Goal: Information Seeking & Learning: Learn about a topic

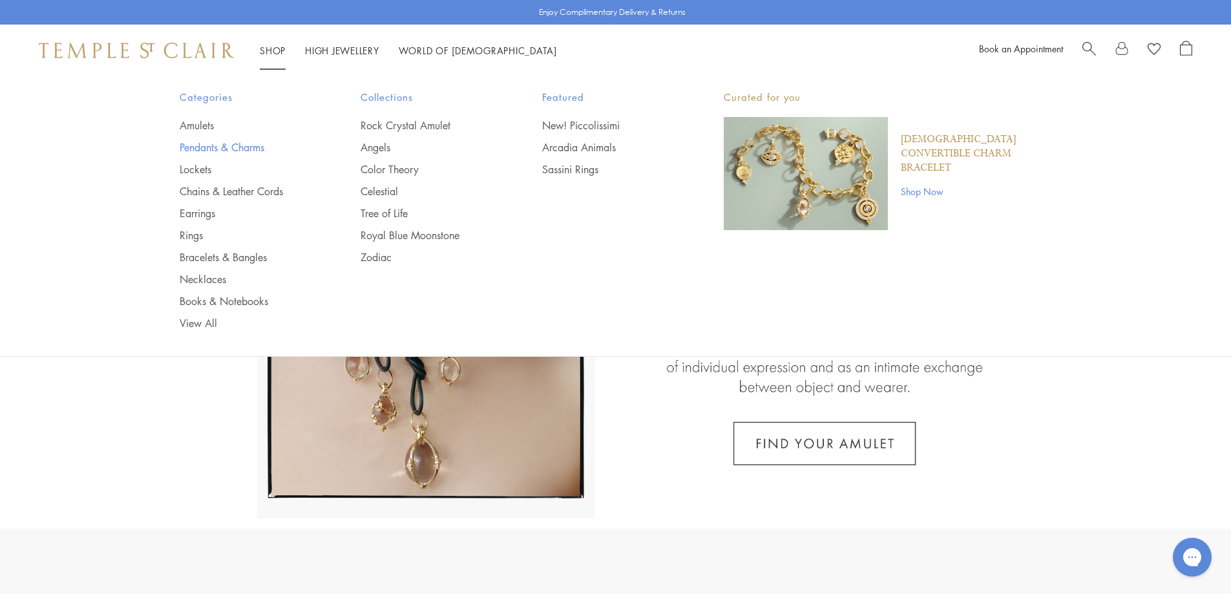
drag, startPoint x: 194, startPoint y: 156, endPoint x: 198, endPoint y: 149, distance: 8.7
click at [194, 154] on ul "Amulets Pendants & Charms Lockets Chains & Leather Cords Earrings Rings Bracele…" at bounding box center [245, 224] width 130 height 212
click at [198, 149] on link "Pendants & Charms" at bounding box center [245, 147] width 130 height 14
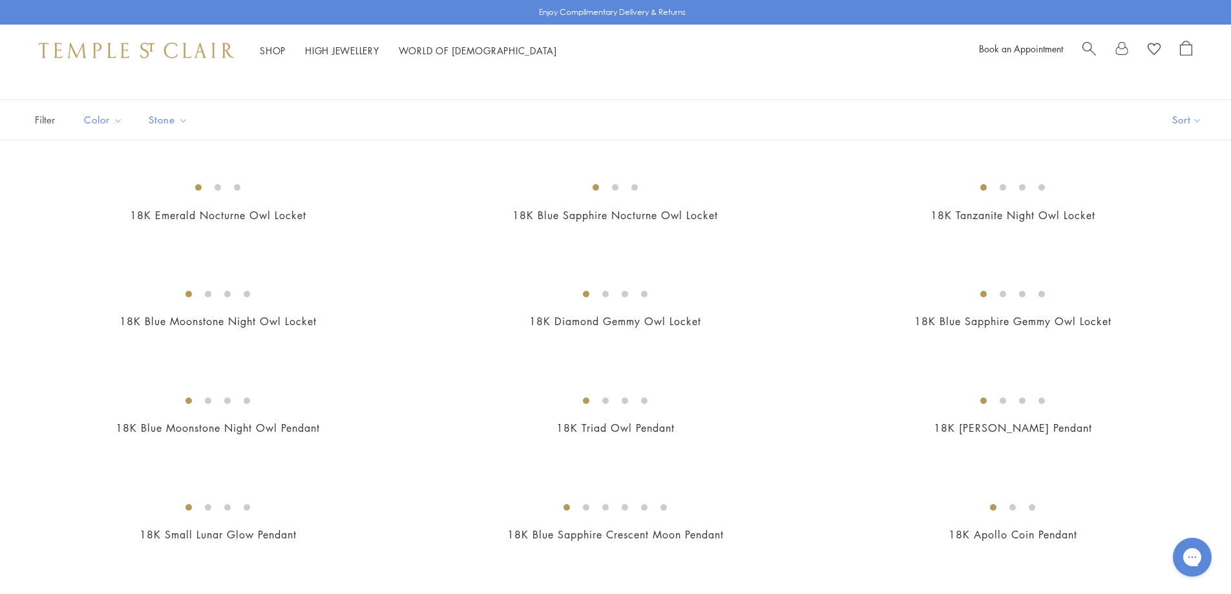
scroll to position [129, 0]
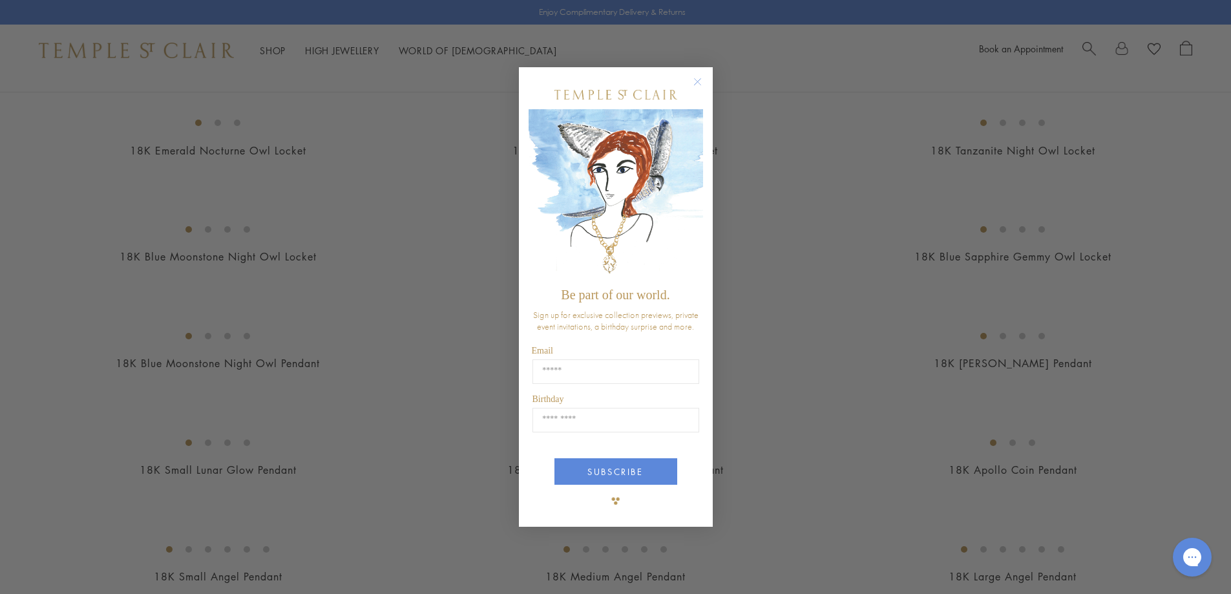
click at [698, 81] on icon "Close dialog" at bounding box center [697, 81] width 6 height 6
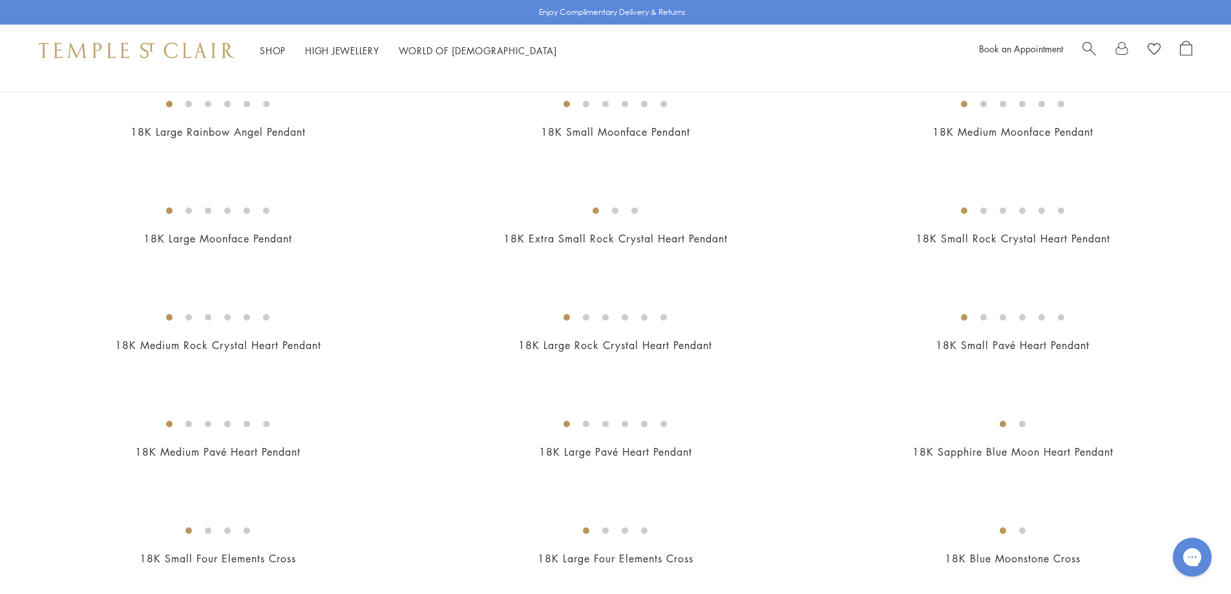
scroll to position [1034, 0]
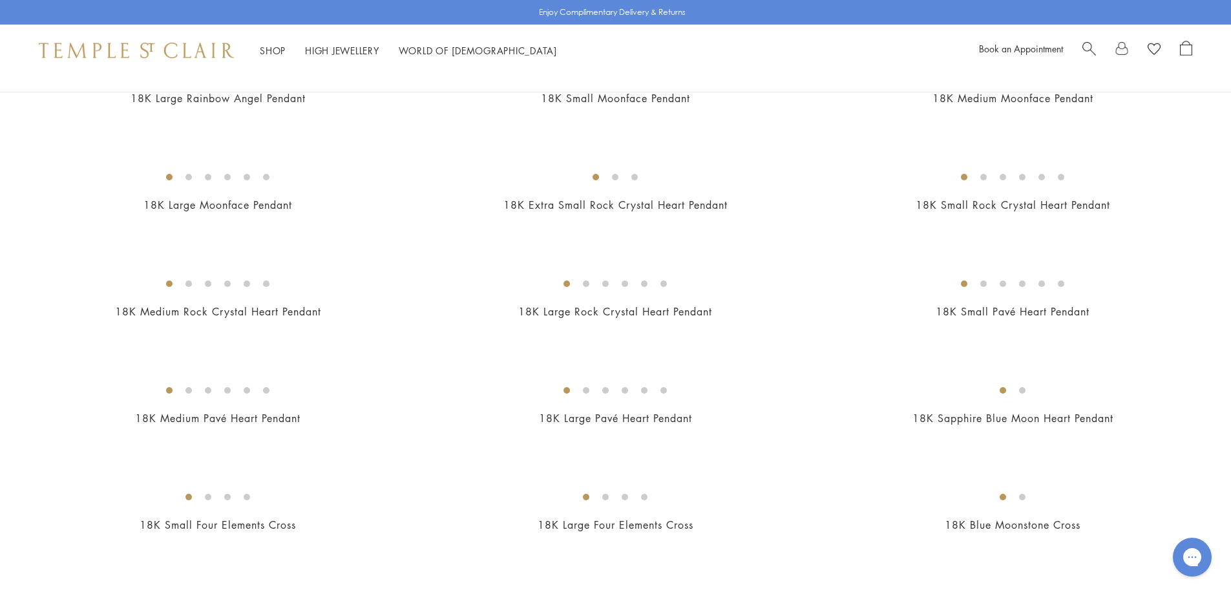
click at [0, 0] on img at bounding box center [0, 0] width 0 height 0
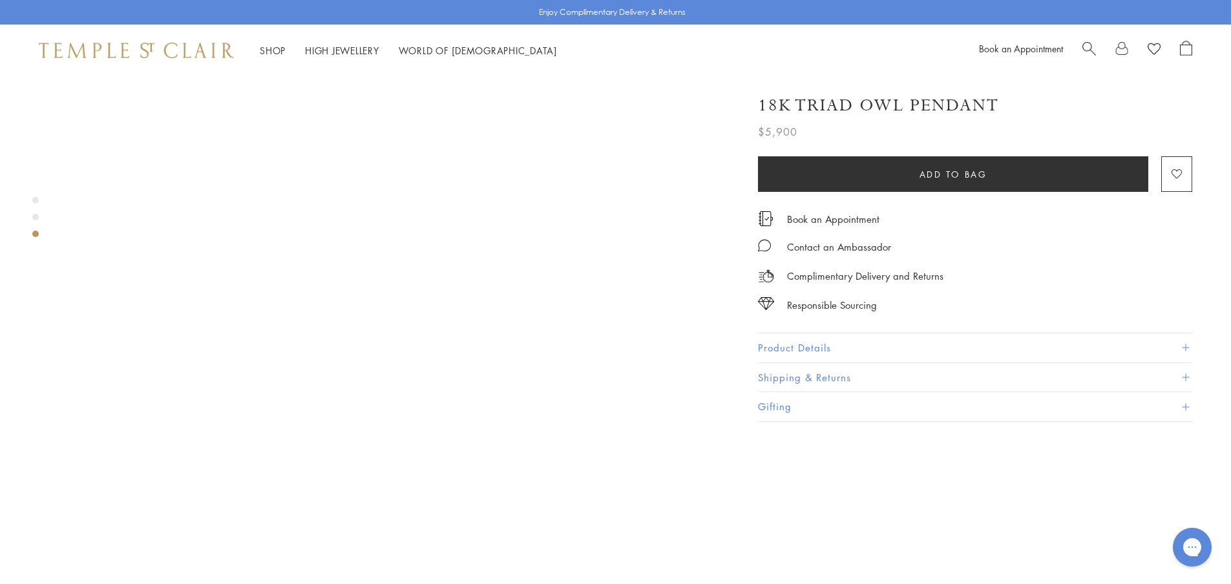
scroll to position [1486, 0]
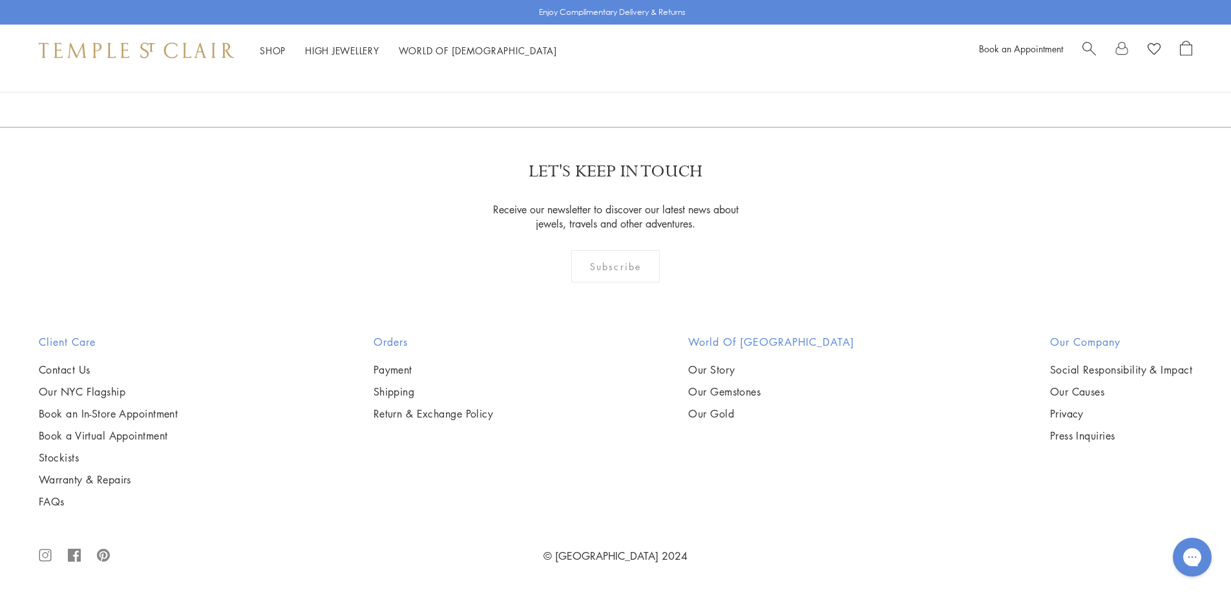
scroll to position [9302, 0]
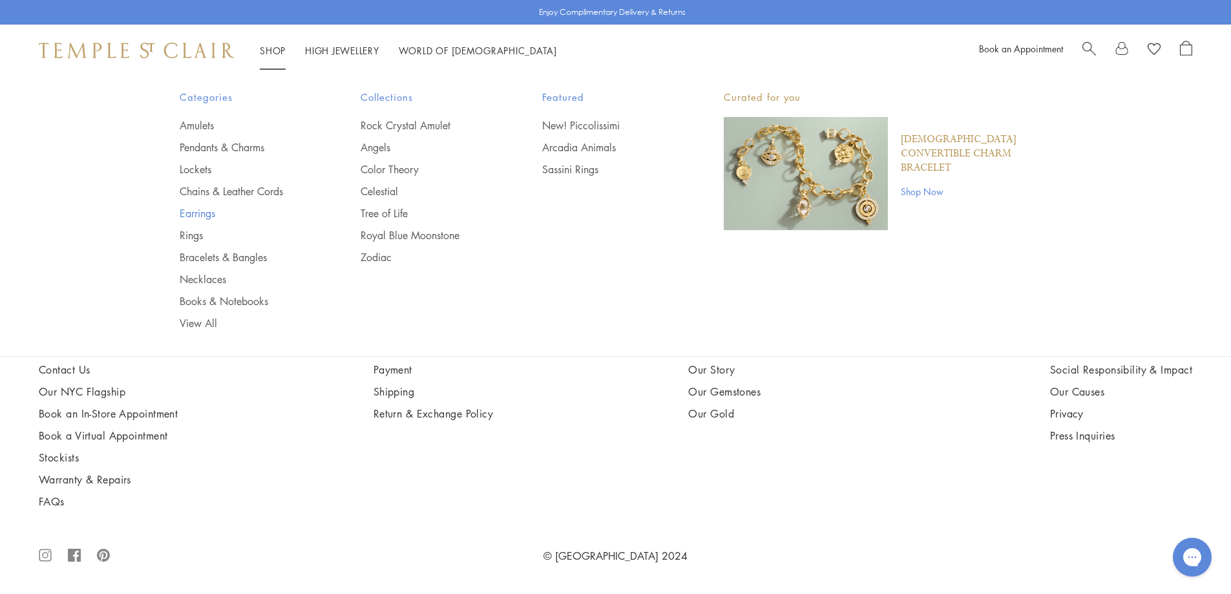
click at [194, 210] on link "Earrings" at bounding box center [245, 213] width 130 height 14
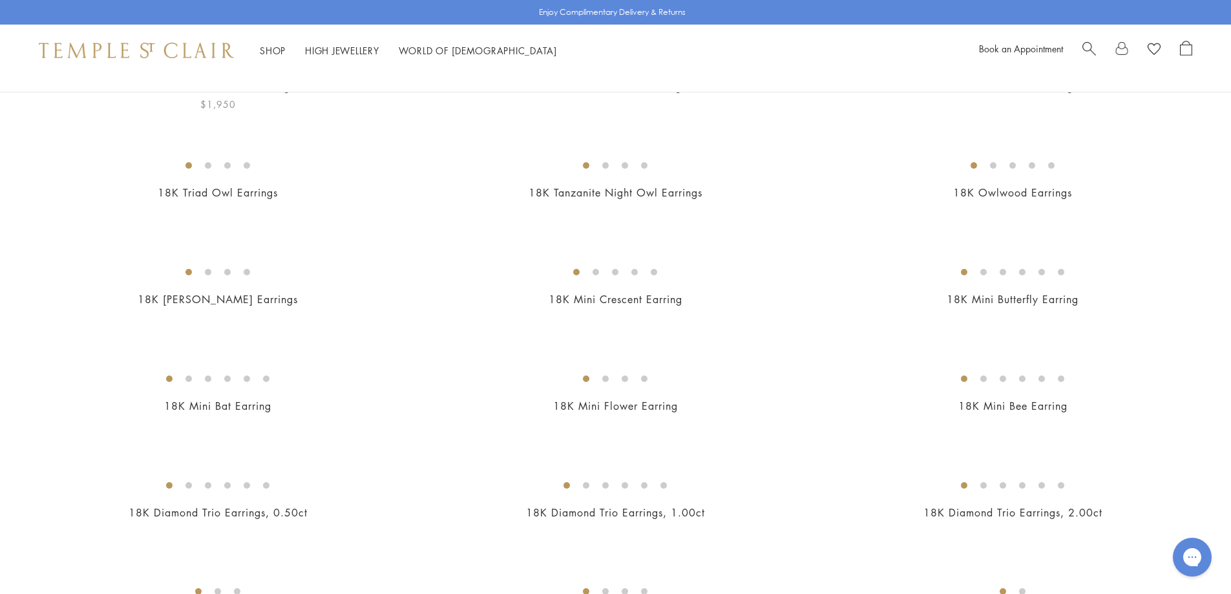
scroll to position [194, 0]
click at [0, 0] on img at bounding box center [0, 0] width 0 height 0
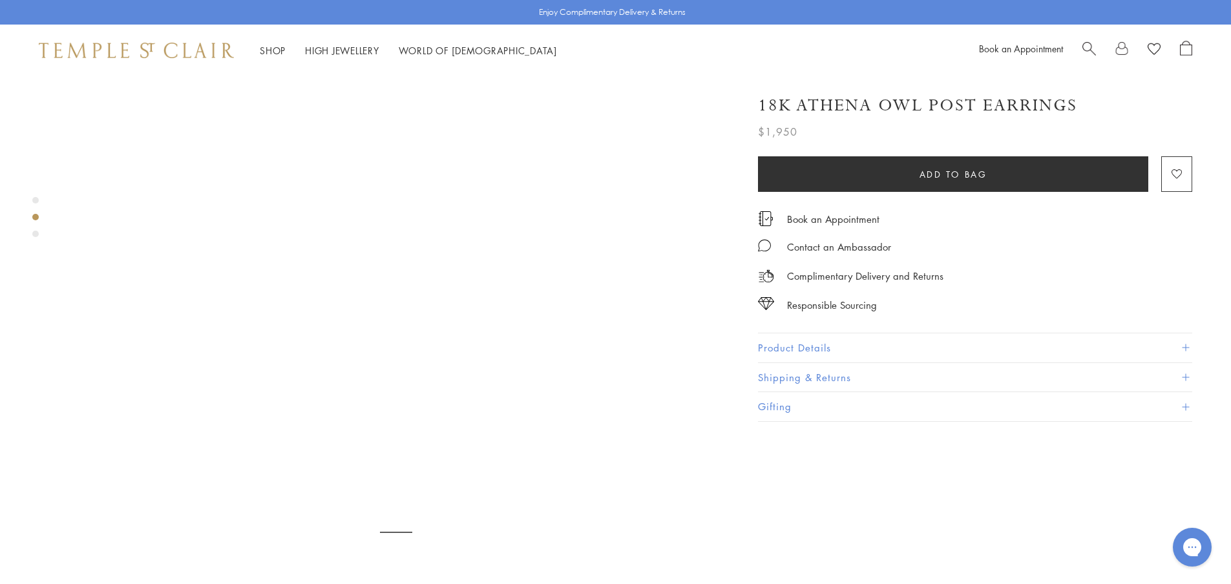
scroll to position [711, 0]
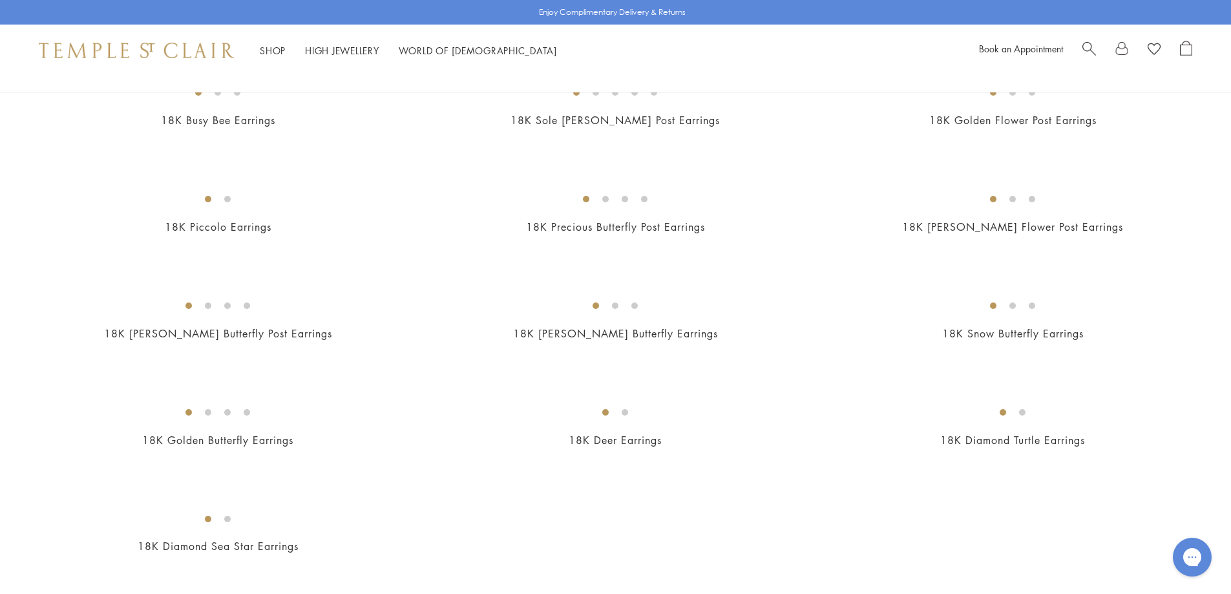
scroll to position [1550, 0]
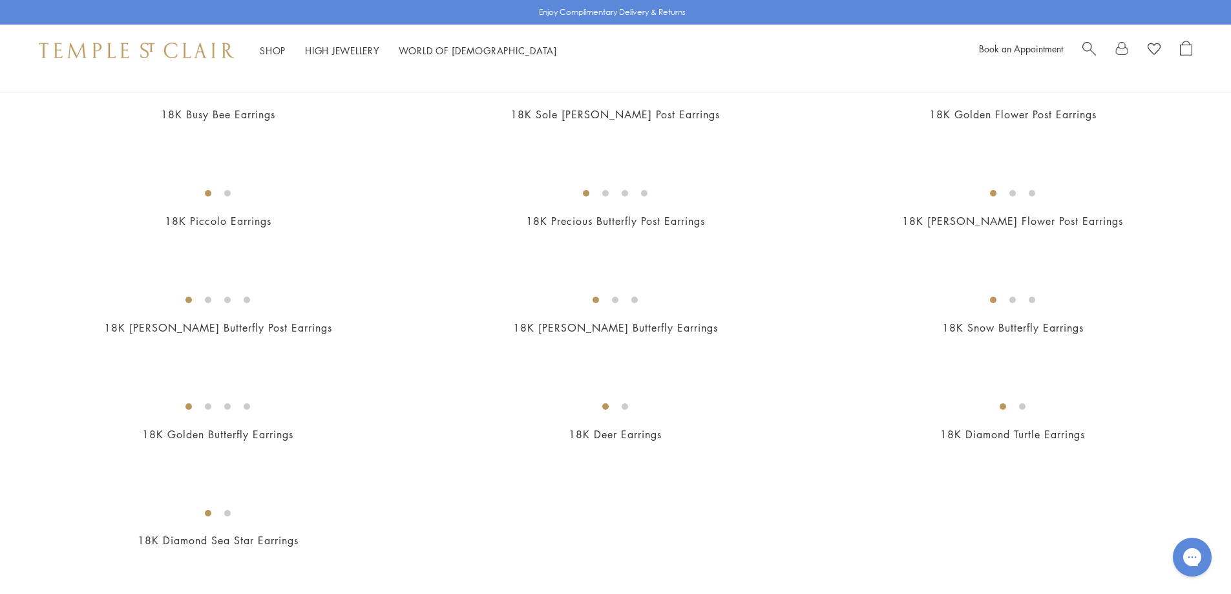
click at [0, 0] on img at bounding box center [0, 0] width 0 height 0
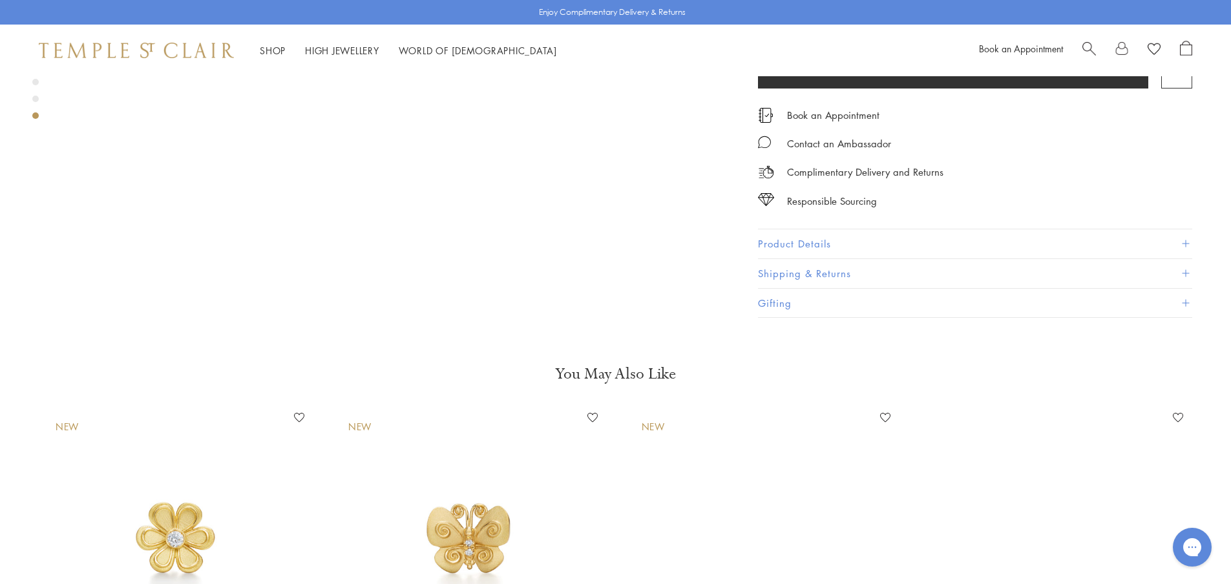
scroll to position [3359, 0]
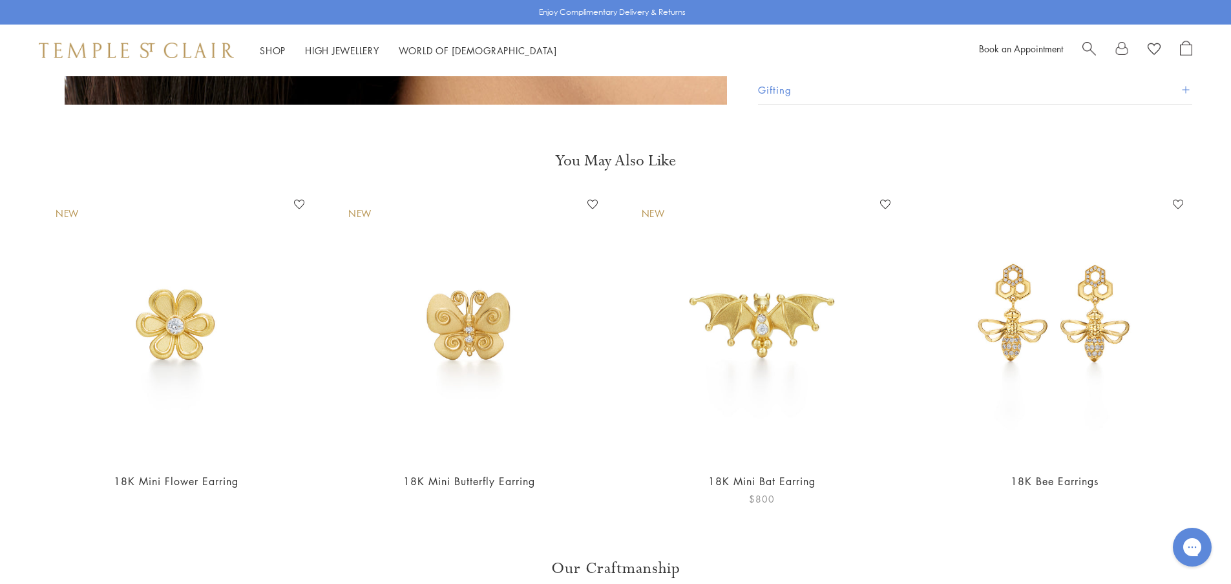
click at [774, 238] on img at bounding box center [762, 327] width 267 height 267
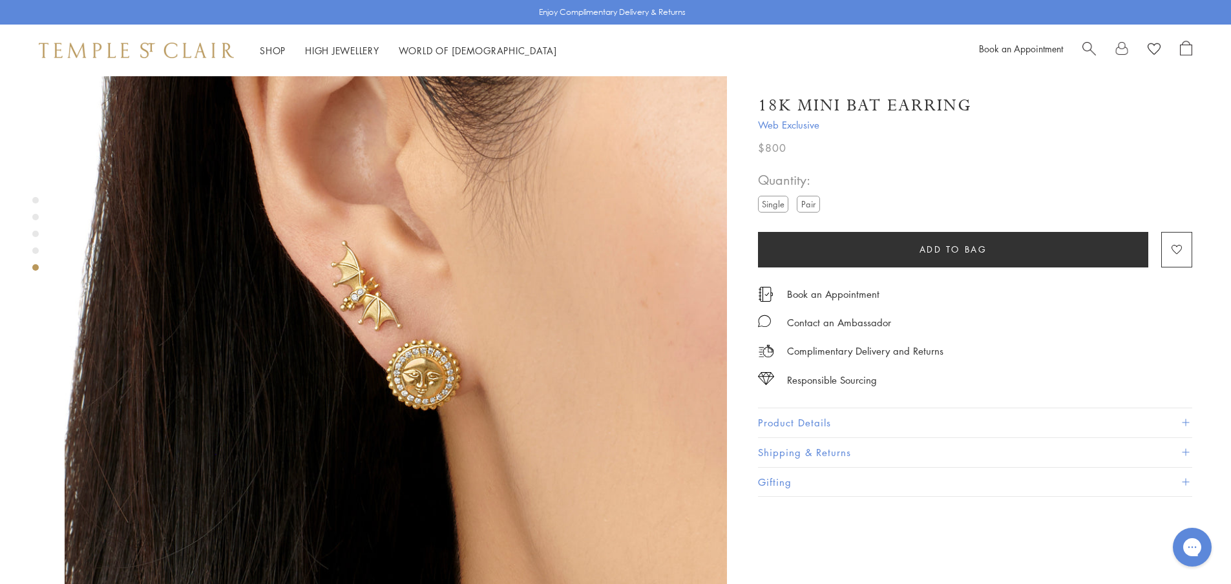
scroll to position [2842, 0]
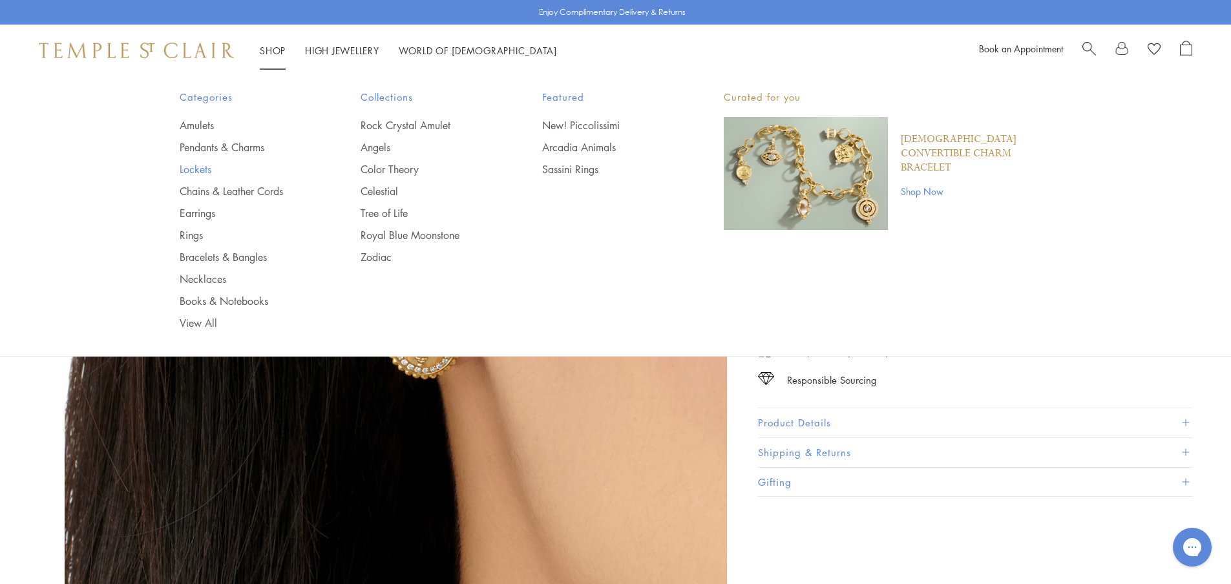
click at [187, 169] on link "Lockets" at bounding box center [245, 169] width 130 height 14
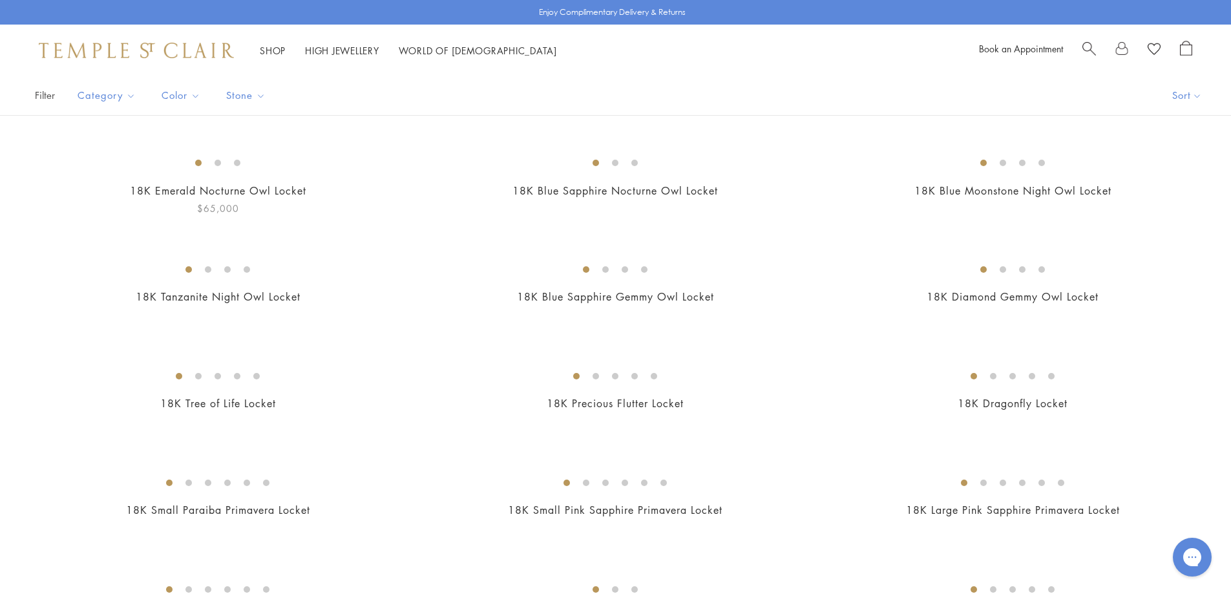
scroll to position [129, 0]
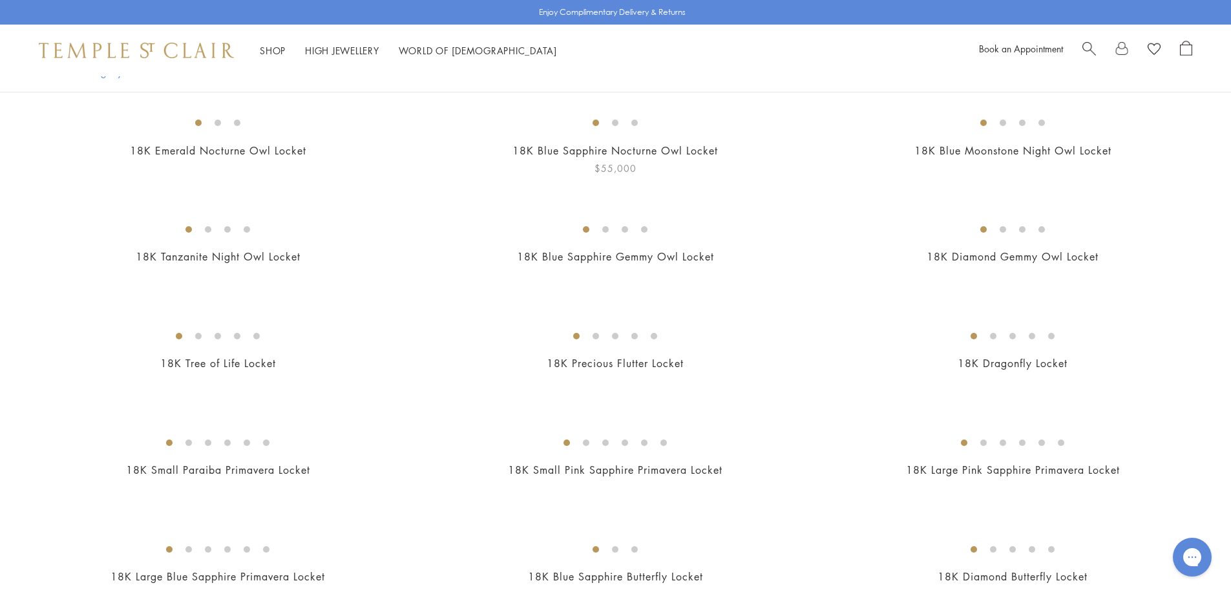
click at [0, 0] on img at bounding box center [0, 0] width 0 height 0
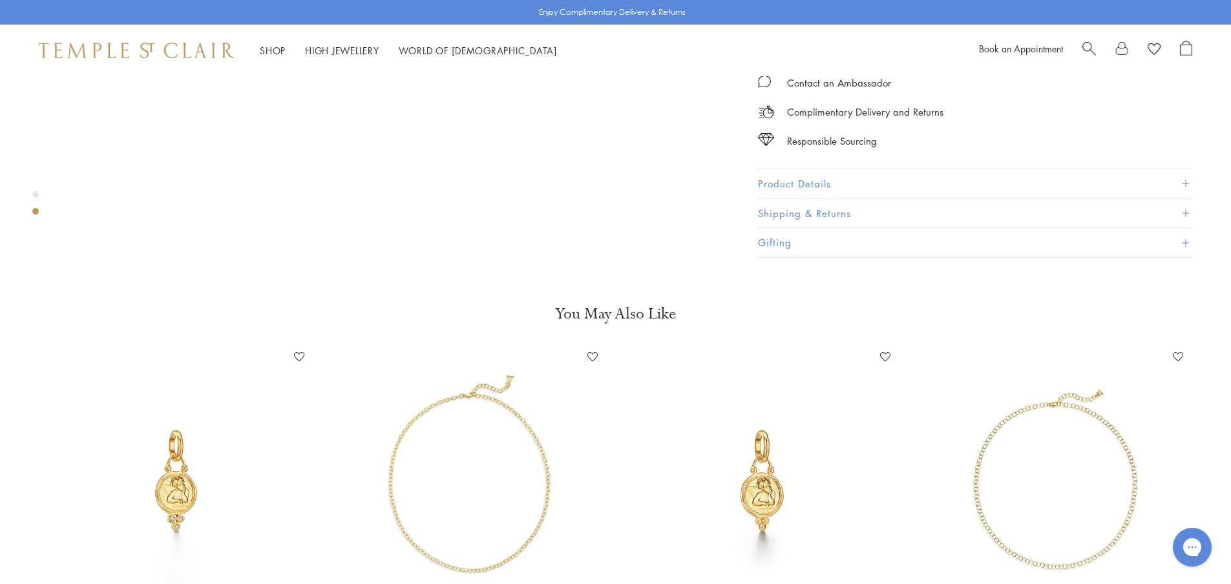
scroll to position [1163, 0]
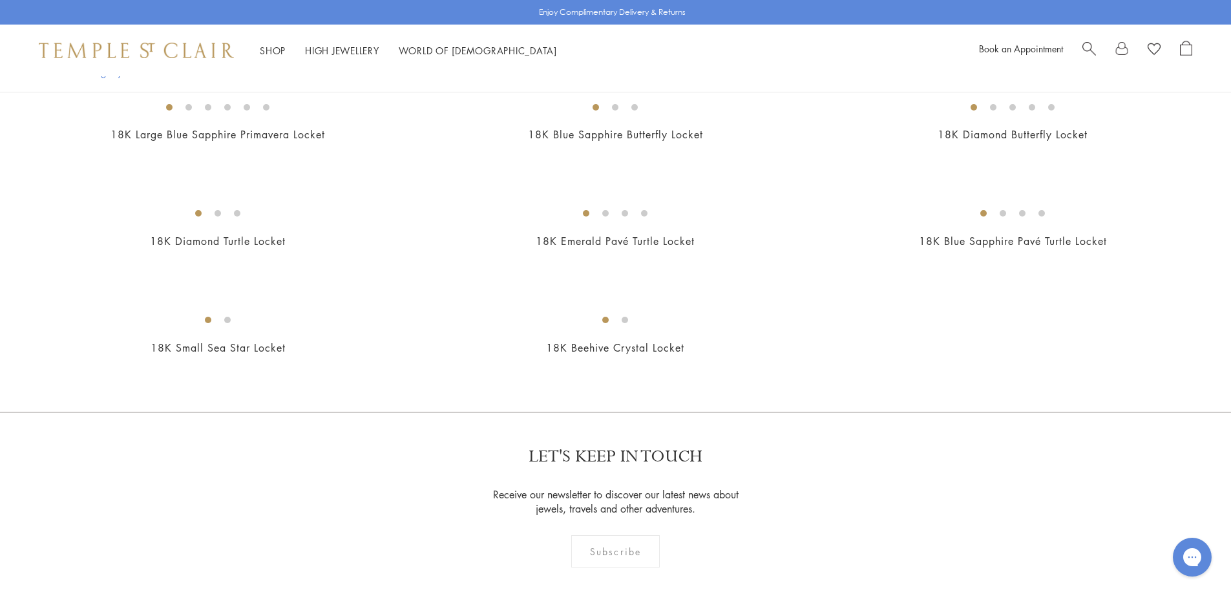
scroll to position [646, 0]
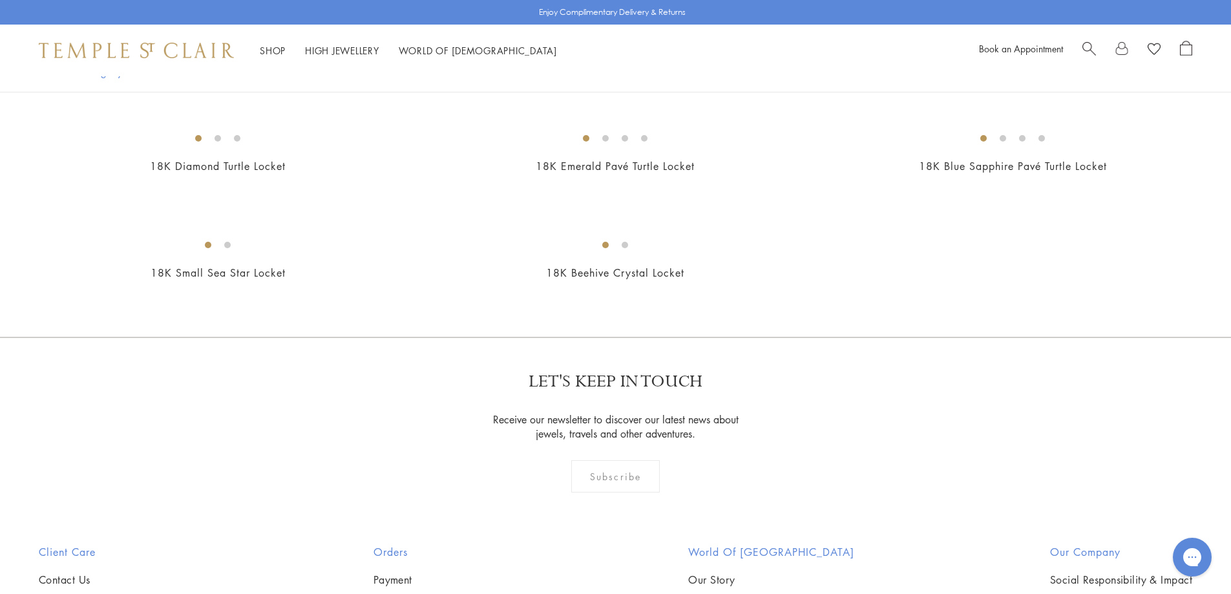
click at [0, 0] on img at bounding box center [0, 0] width 0 height 0
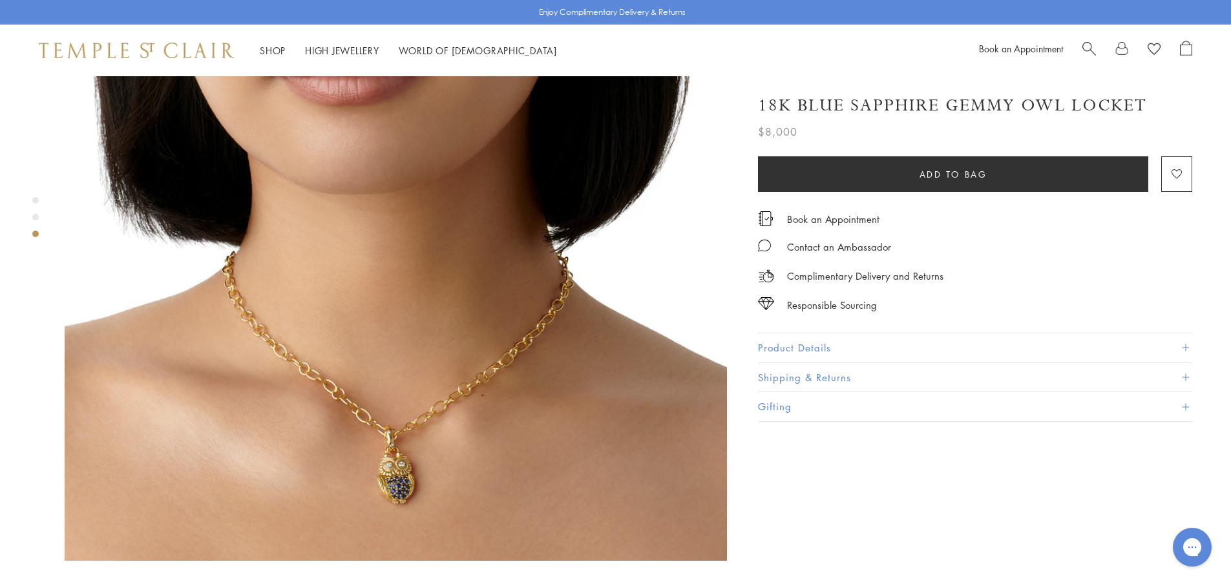
scroll to position [1615, 0]
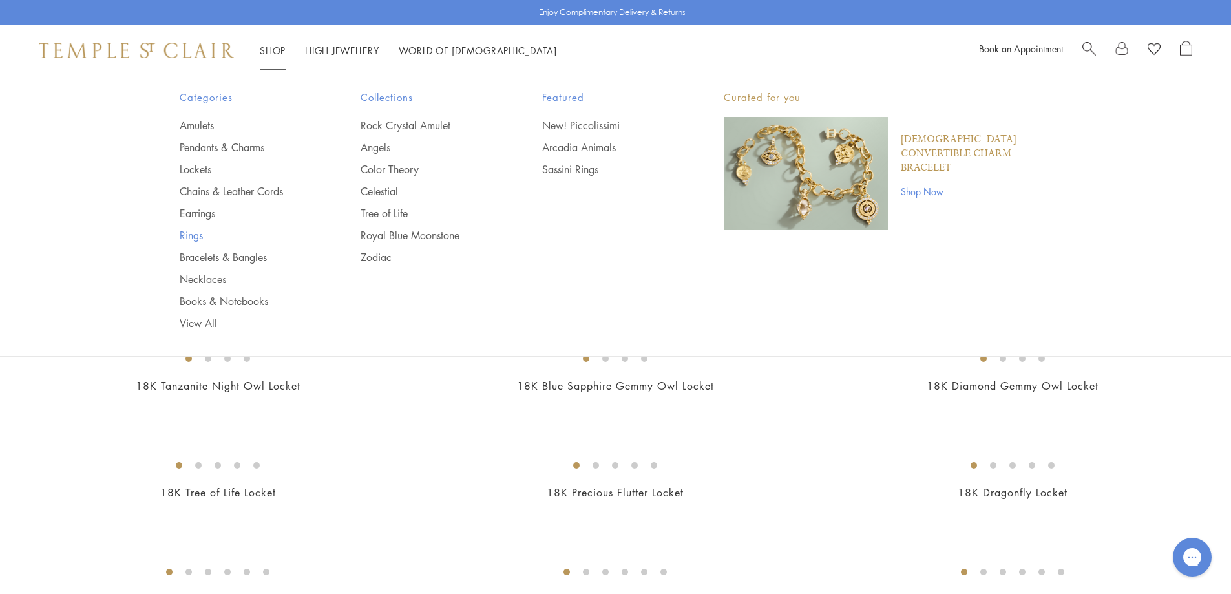
click at [196, 233] on link "Rings" at bounding box center [245, 235] width 130 height 14
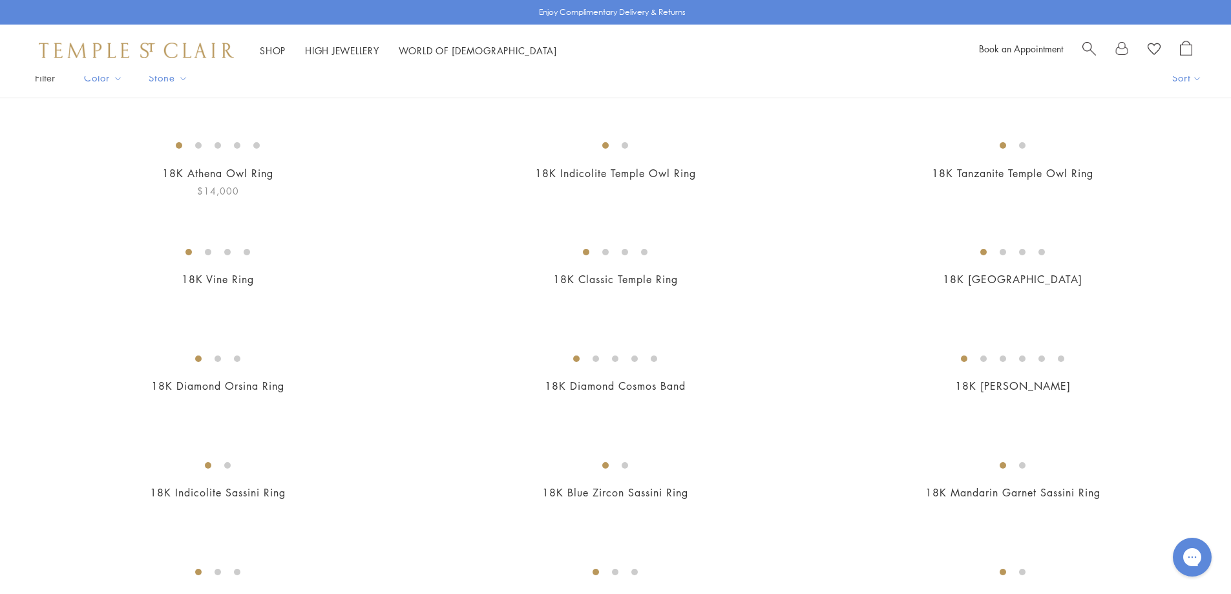
scroll to position [129, 0]
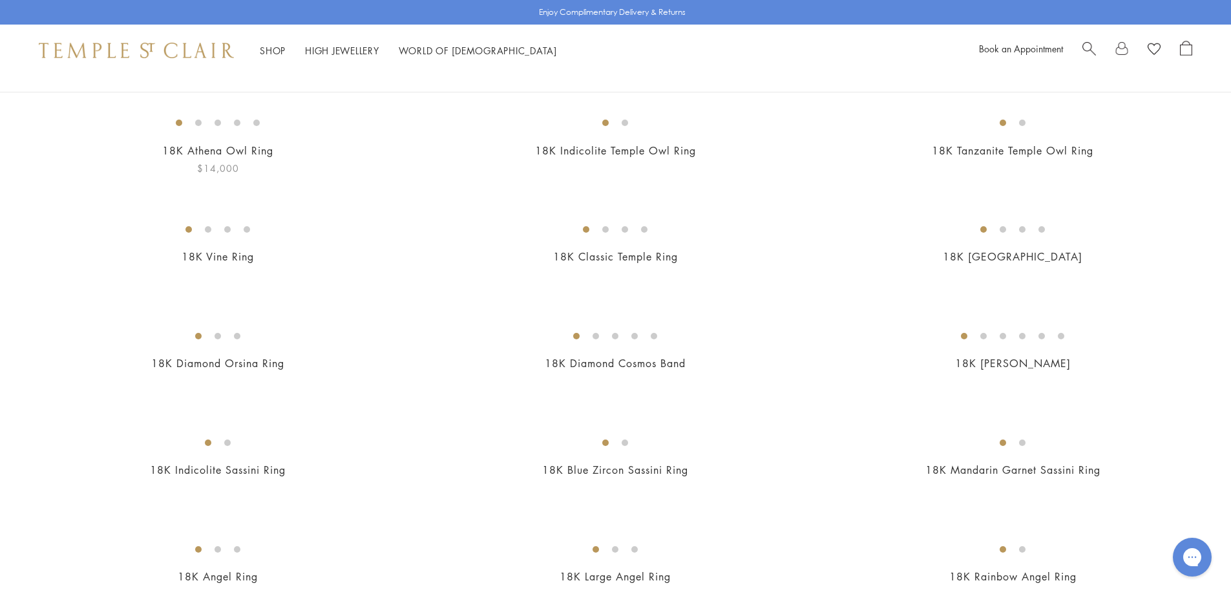
click at [0, 0] on img at bounding box center [0, 0] width 0 height 0
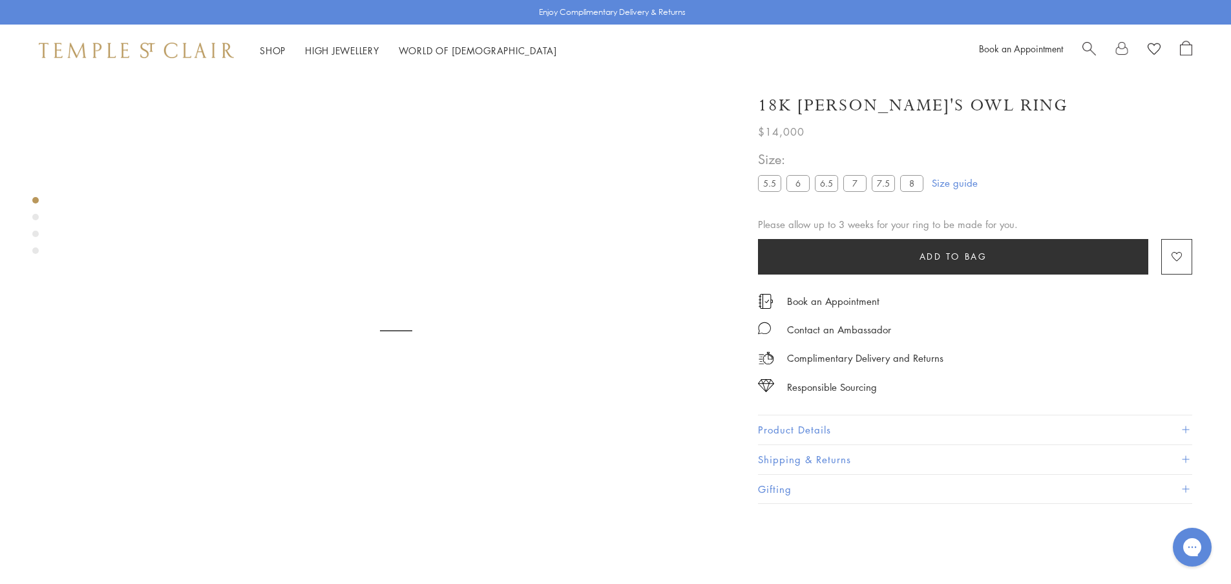
scroll to position [76, 0]
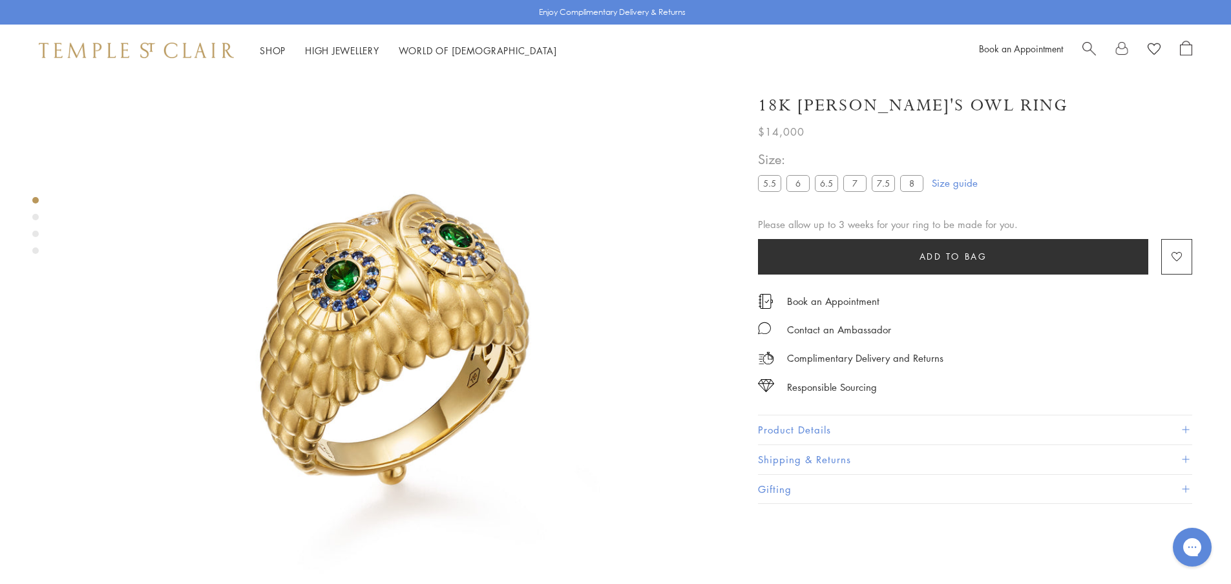
click at [822, 183] on label "6.5" at bounding box center [826, 183] width 23 height 16
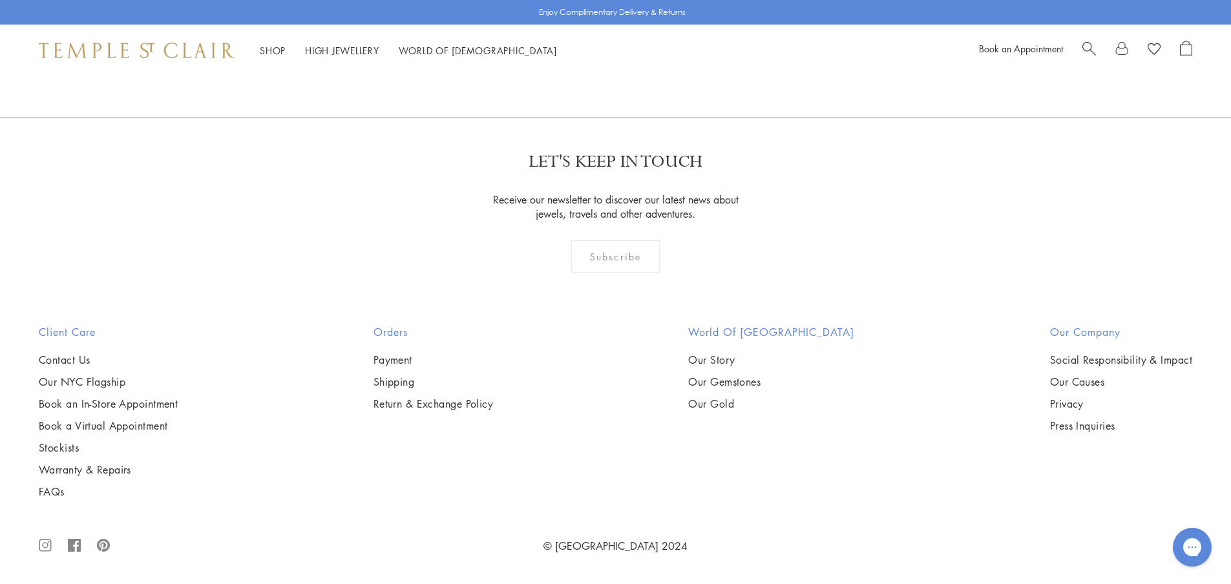
scroll to position [2660, 0]
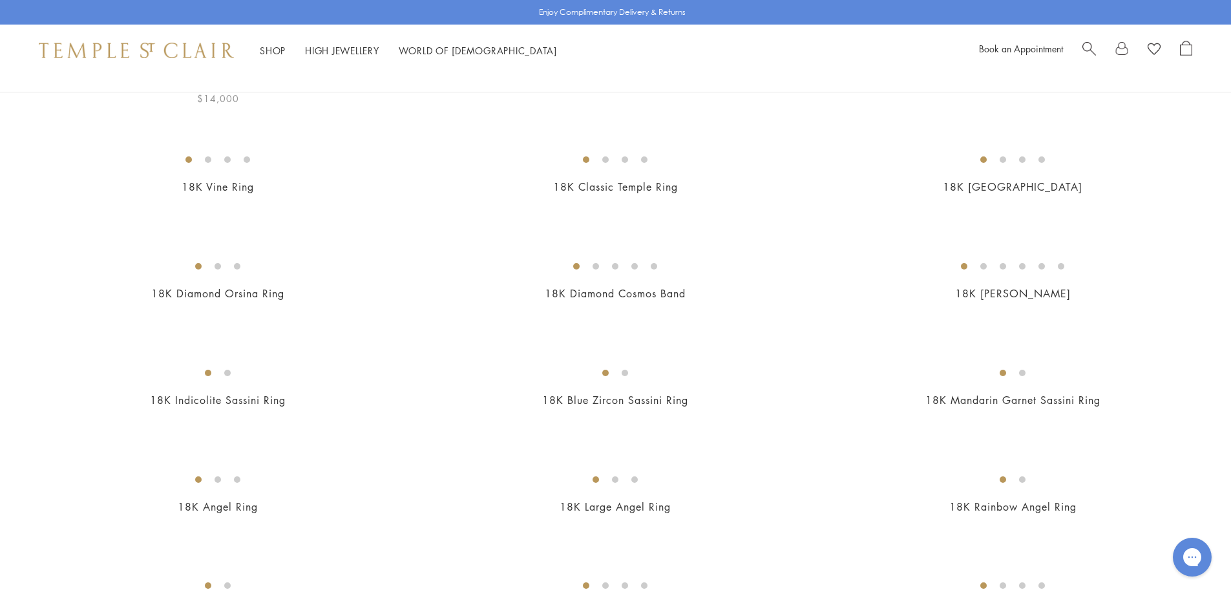
scroll to position [258, 0]
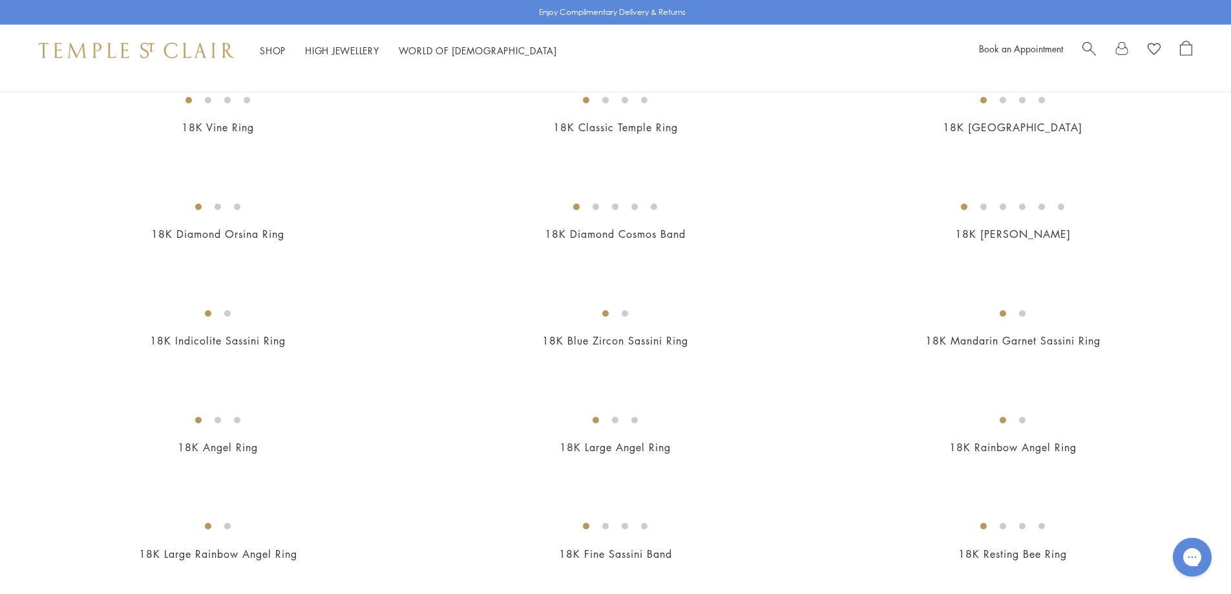
click at [0, 0] on img at bounding box center [0, 0] width 0 height 0
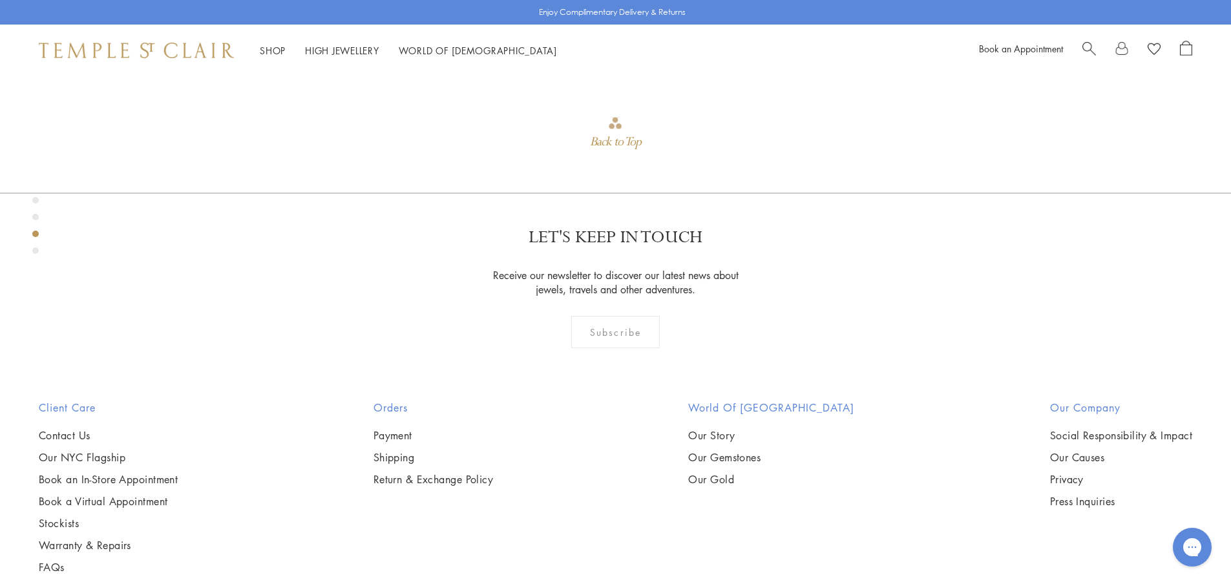
scroll to position [1304, 0]
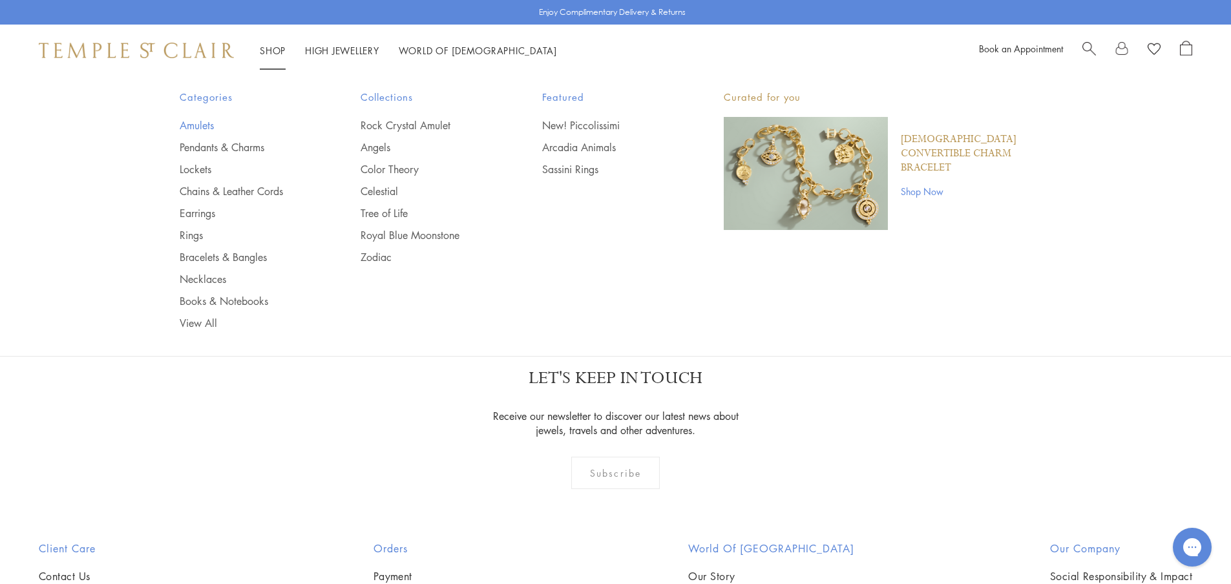
click at [196, 123] on link "Amulets" at bounding box center [245, 125] width 130 height 14
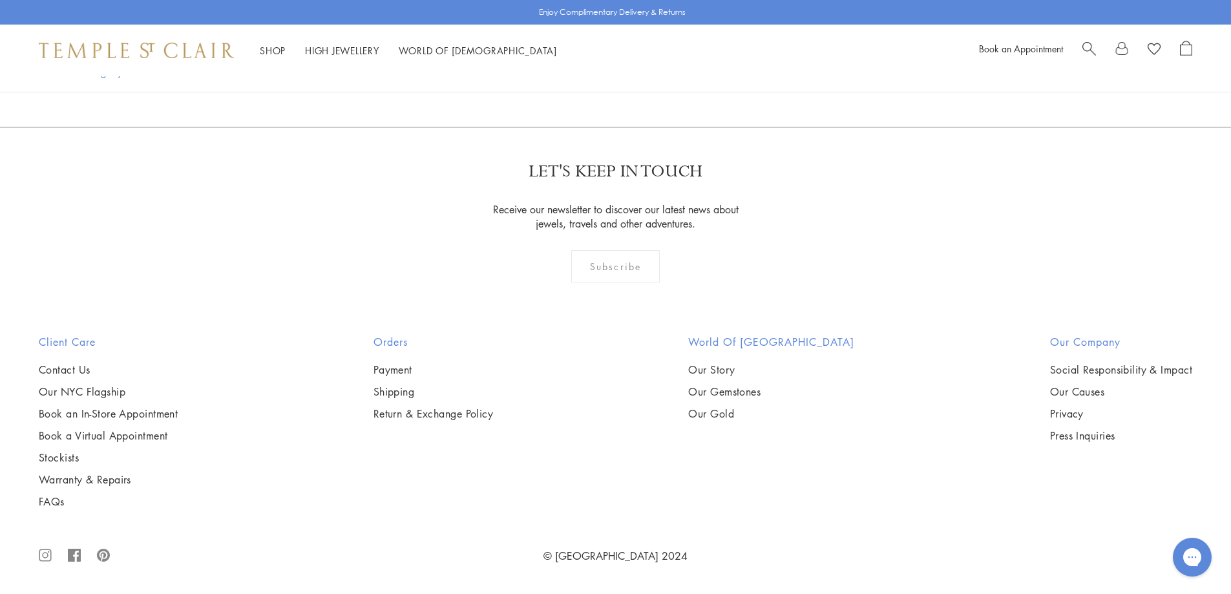
scroll to position [6654, 0]
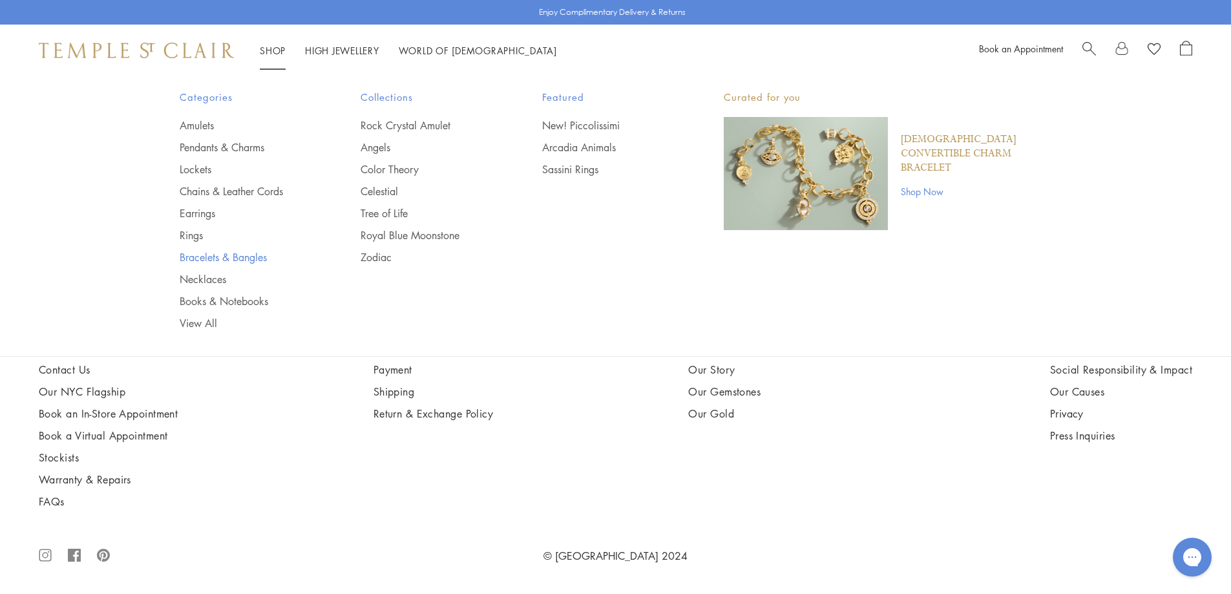
click at [197, 257] on link "Bracelets & Bangles" at bounding box center [245, 257] width 130 height 14
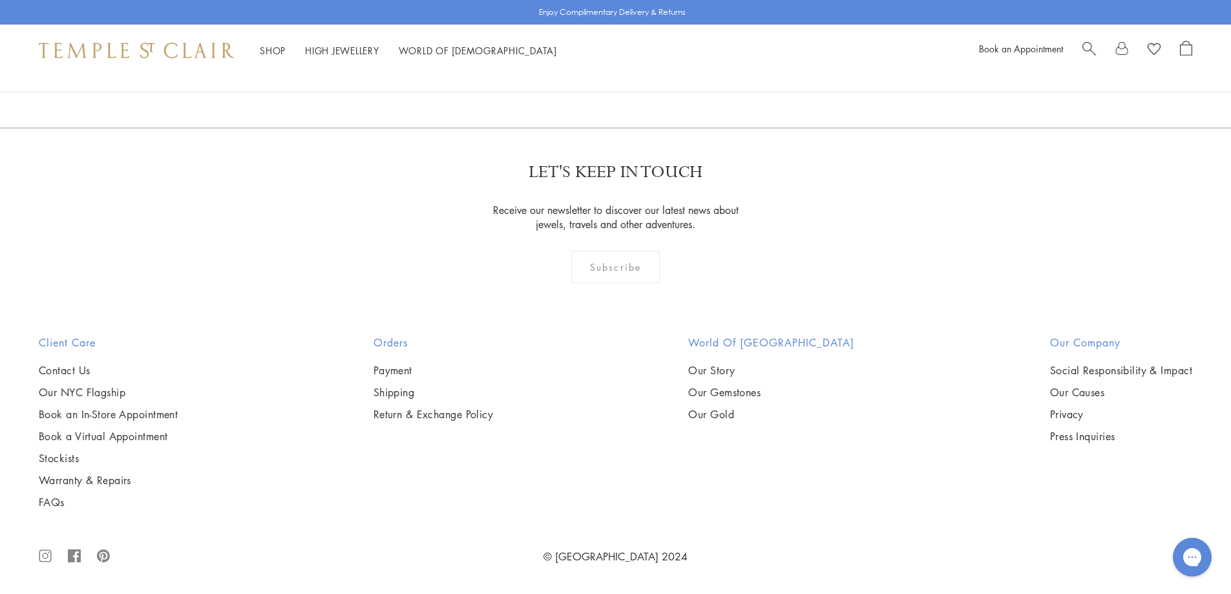
scroll to position [5685, 0]
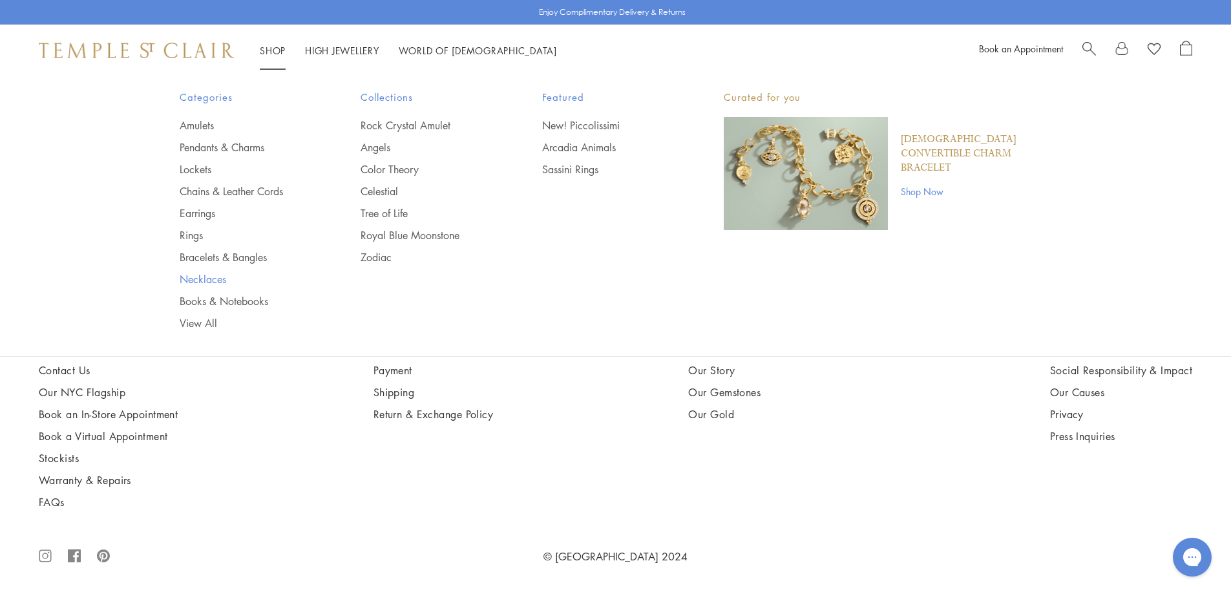
click at [194, 275] on link "Necklaces" at bounding box center [245, 279] width 130 height 14
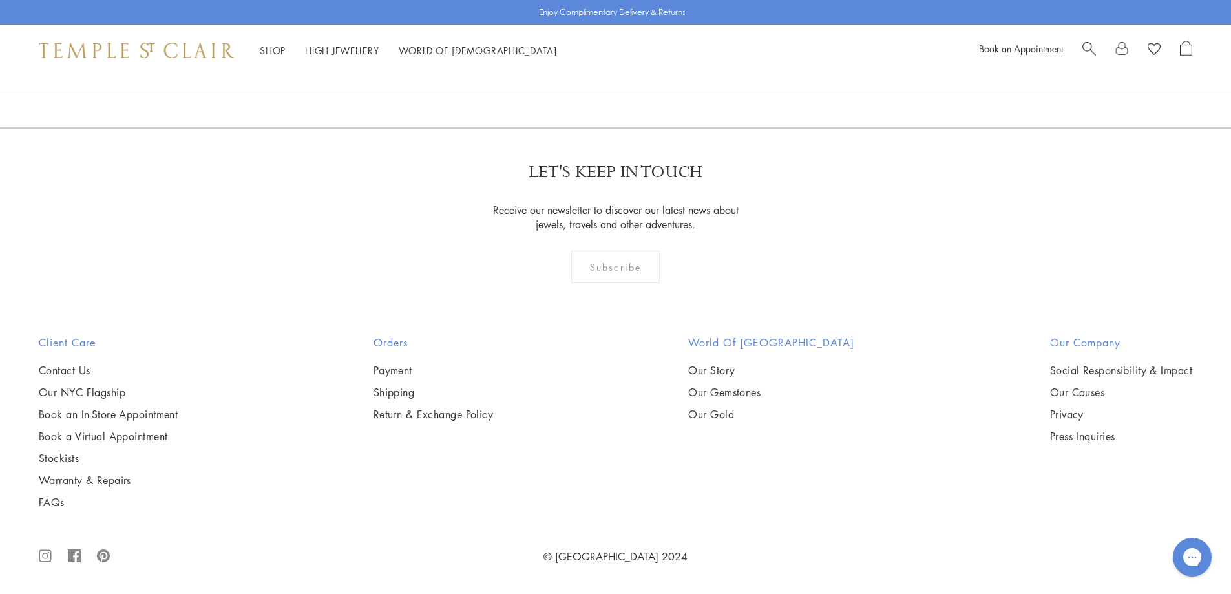
scroll to position [4328, 0]
click at [0, 0] on img at bounding box center [0, 0] width 0 height 0
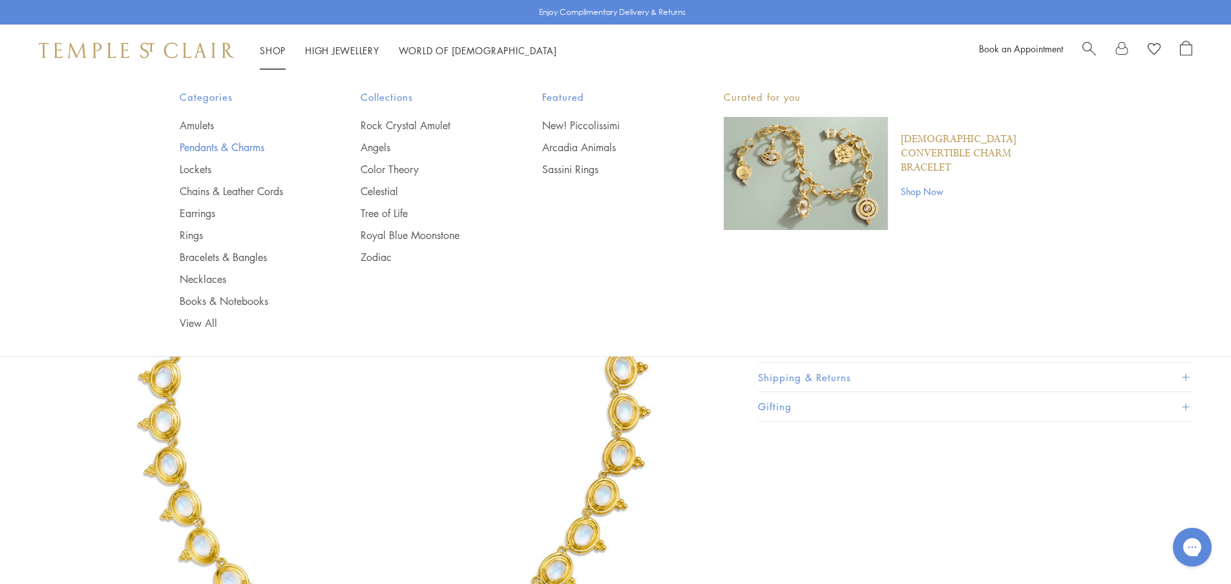
click at [197, 150] on link "Pendants & Charms" at bounding box center [245, 147] width 130 height 14
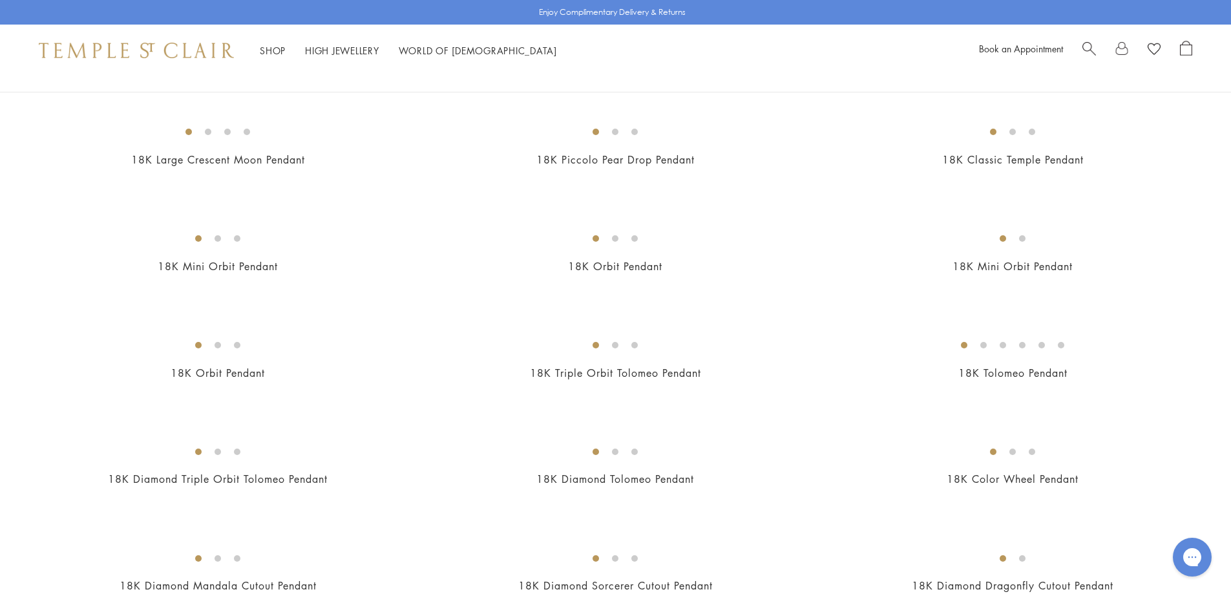
scroll to position [1615, 0]
click at [0, 0] on img at bounding box center [0, 0] width 0 height 0
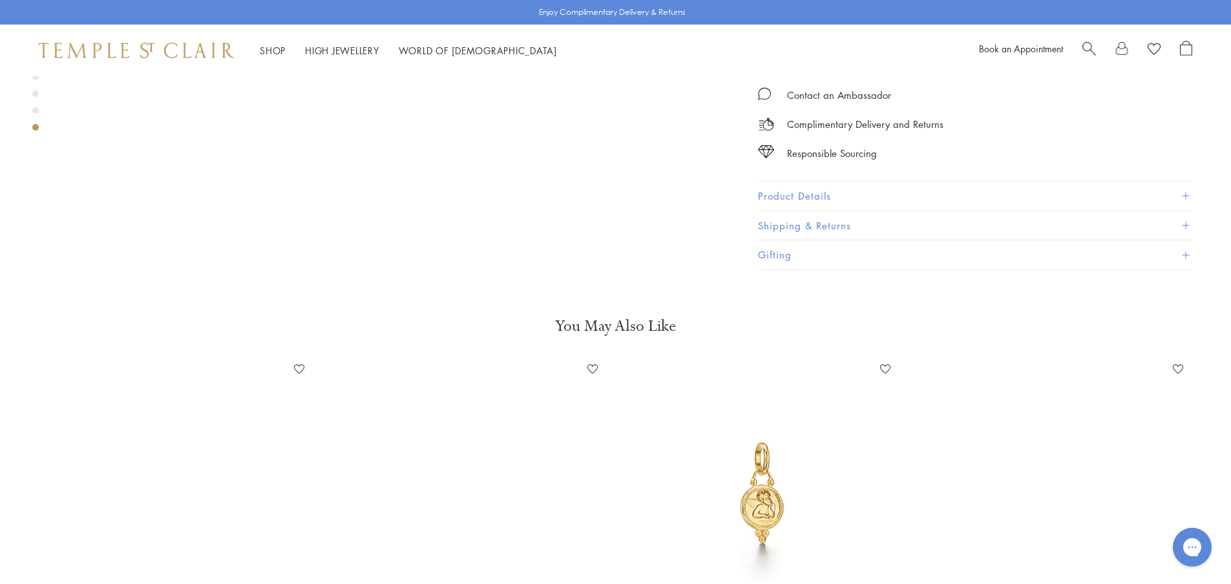
scroll to position [4005, 0]
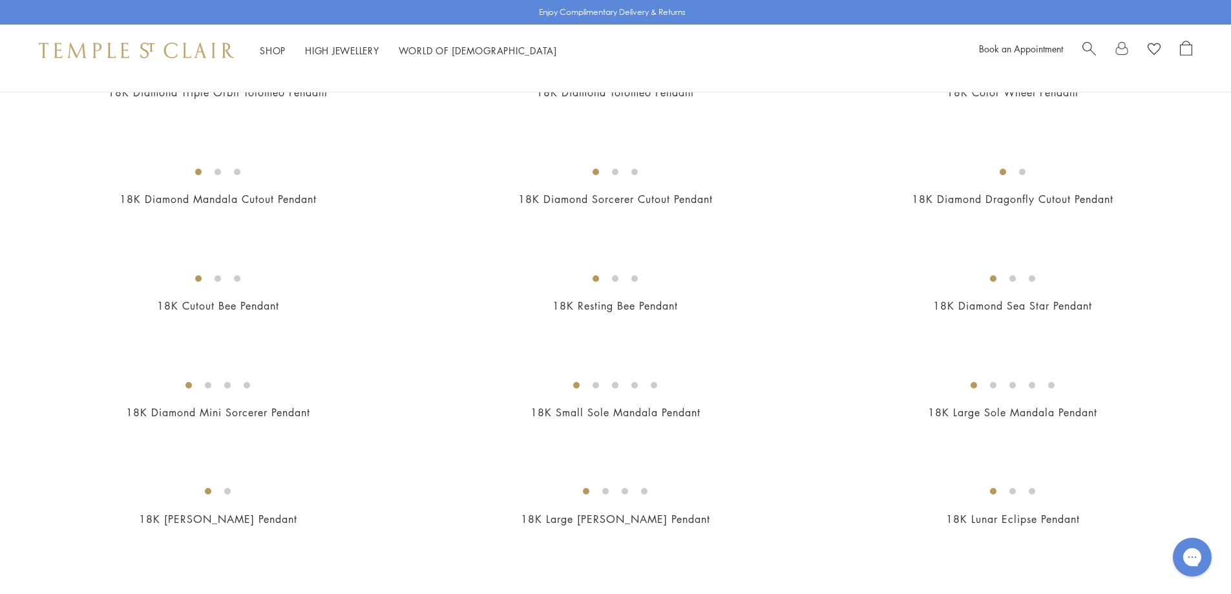
scroll to position [2003, 0]
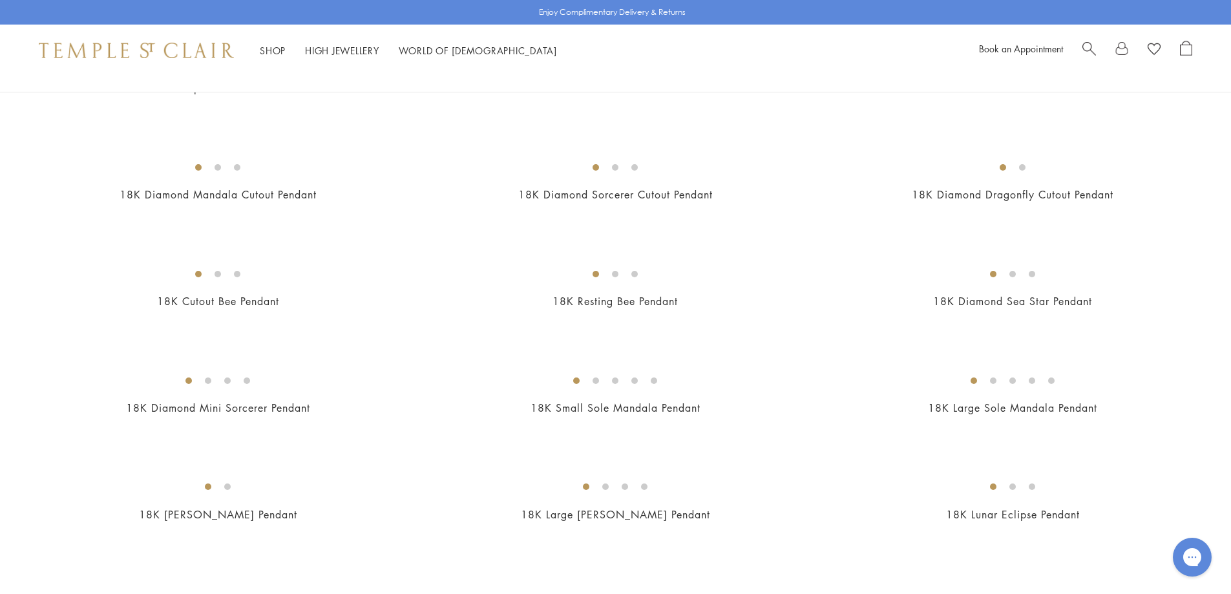
click at [0, 0] on img at bounding box center [0, 0] width 0 height 0
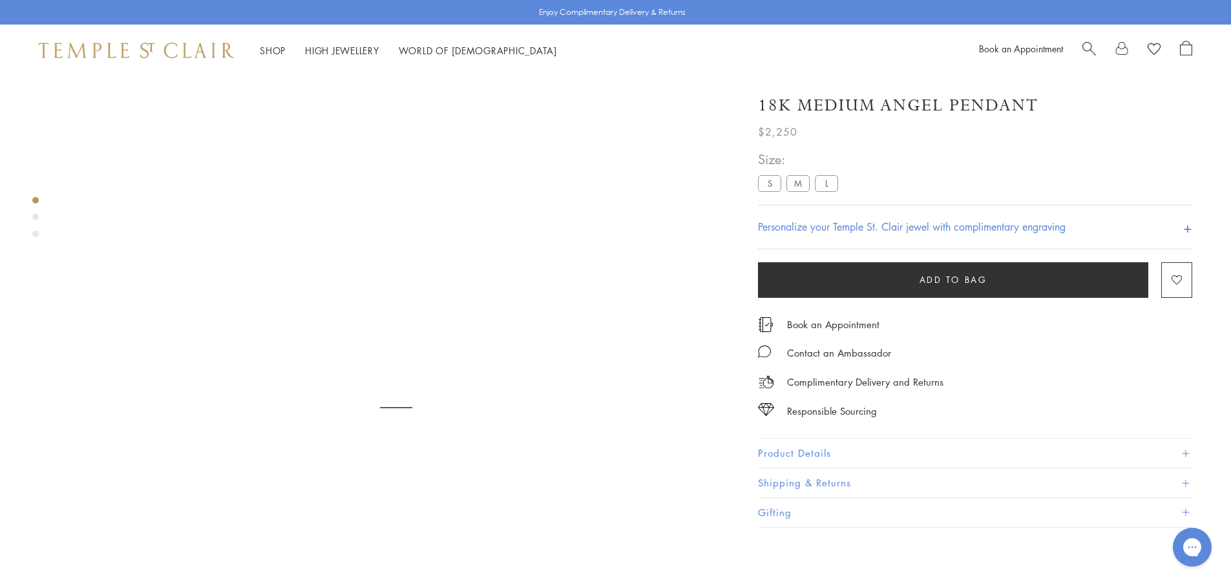
scroll to position [76, 0]
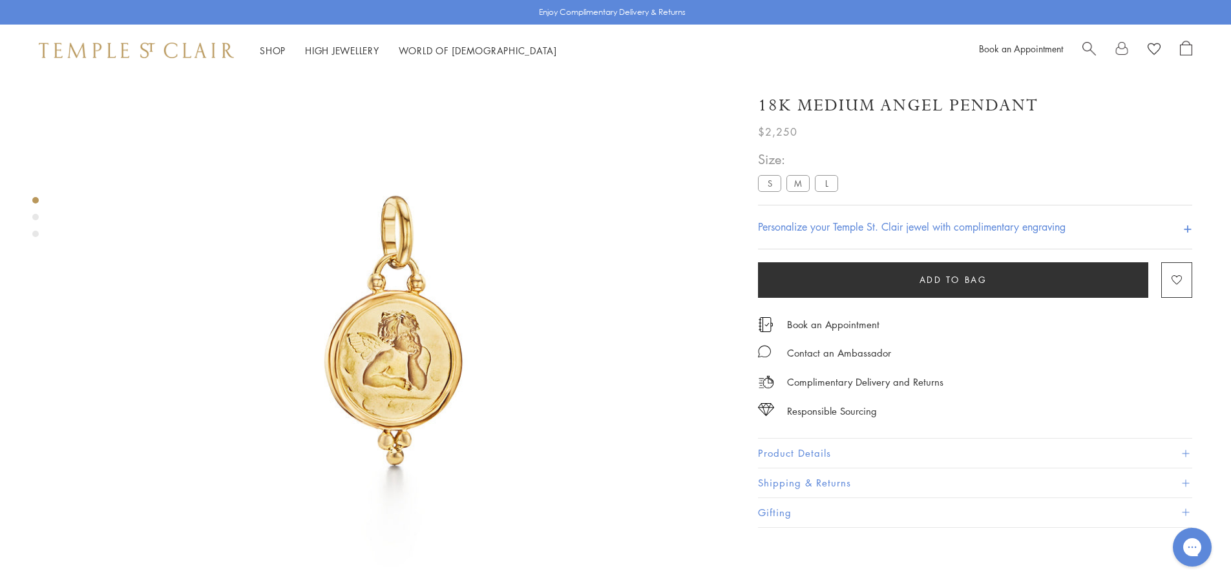
click at [402, 353] on img at bounding box center [396, 331] width 662 height 662
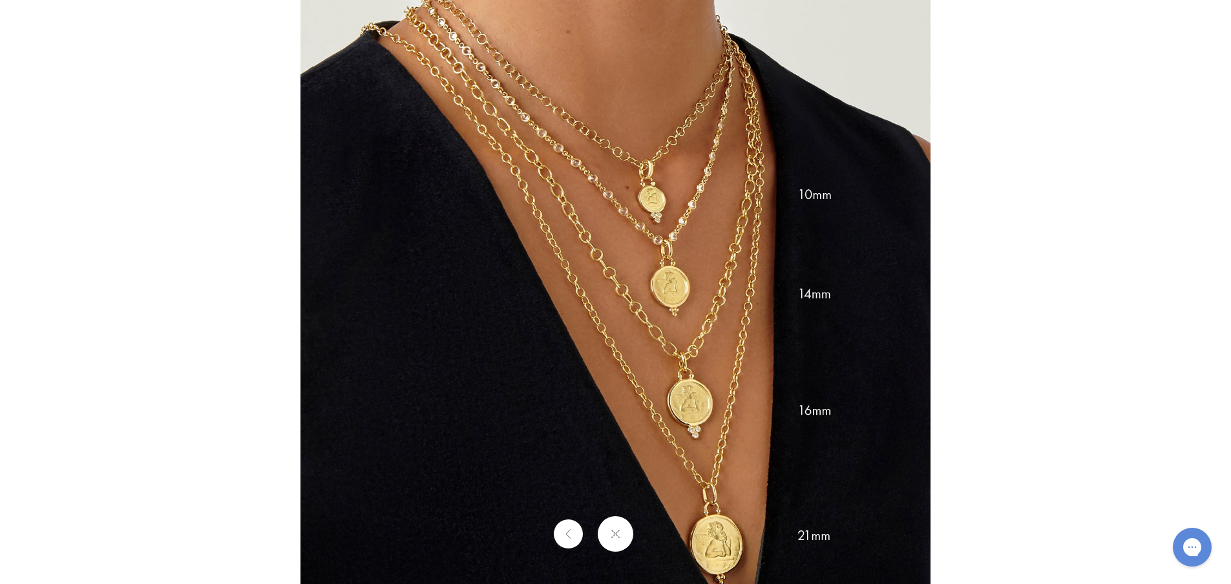
click at [563, 530] on button at bounding box center [568, 533] width 29 height 29
